Goal: Go to known website: Access a specific website the user already knows

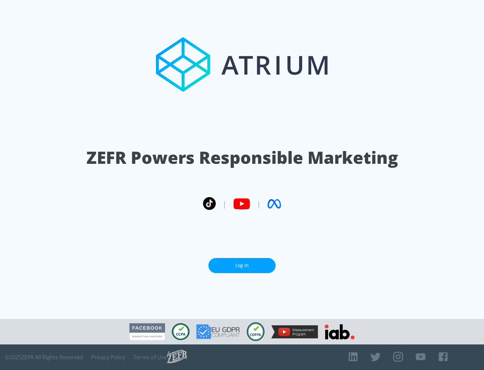
click at [242, 265] on link "Log In" at bounding box center [241, 265] width 67 height 15
